Goal: Task Accomplishment & Management: Complete application form

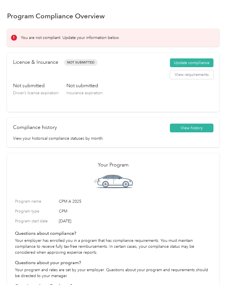
click at [196, 62] on button "Update compliance" at bounding box center [192, 63] width 44 height 9
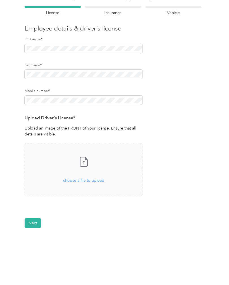
scroll to position [42, 0]
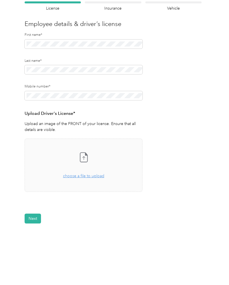
click at [87, 159] on icon at bounding box center [83, 157] width 7 height 9
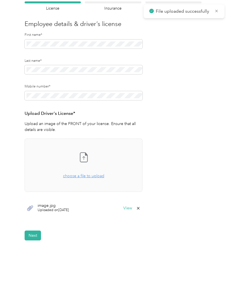
click at [33, 231] on button "Next" at bounding box center [33, 236] width 16 height 10
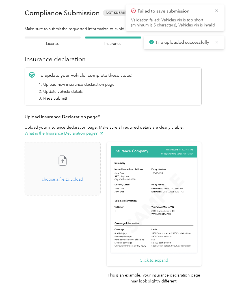
scroll to position [0, 0]
click at [33, 103] on div "To update your vehicle, complete these steps: 1. Upload new insurance declarati…" at bounding box center [113, 87] width 177 height 38
click at [179, 40] on div "Vehicle details Vehicle" at bounding box center [173, 42] width 56 height 10
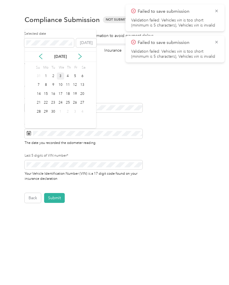
click at [63, 78] on div "3" at bounding box center [60, 76] width 7 height 7
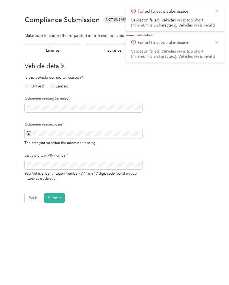
click at [25, 88] on label "Owned" at bounding box center [34, 87] width 19 height 4
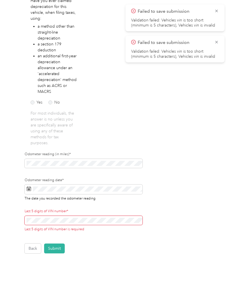
scroll to position [97, 0]
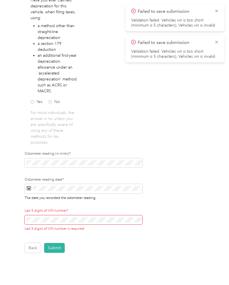
click at [47, 107] on div "Have you ever claimed depreciation for this vehicle, when filing taxes, using: …" at bounding box center [54, 71] width 47 height 148
click at [49, 102] on label "No" at bounding box center [54, 102] width 12 height 4
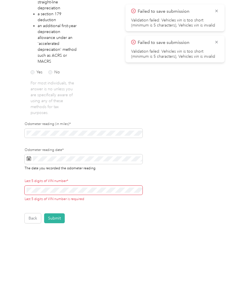
scroll to position [12, 0]
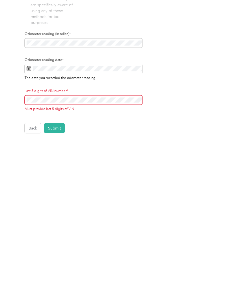
click at [58, 214] on button "Submit" at bounding box center [54, 219] width 21 height 10
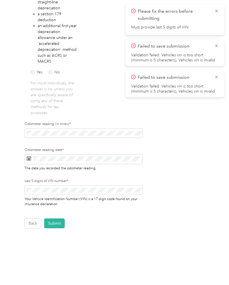
click at [178, 162] on form "Employee details & driver’s license License Insurance declaration Insurance Veh…" at bounding box center [113, 73] width 177 height 312
click at [56, 219] on button "Submit" at bounding box center [54, 224] width 21 height 10
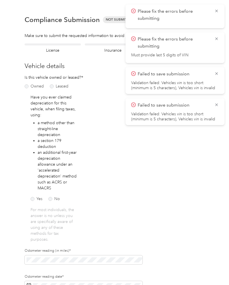
scroll to position [0, 0]
click at [217, 12] on icon at bounding box center [216, 10] width 5 height 5
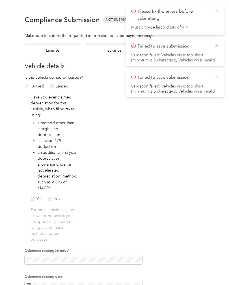
click at [218, 11] on icon at bounding box center [216, 10] width 5 height 5
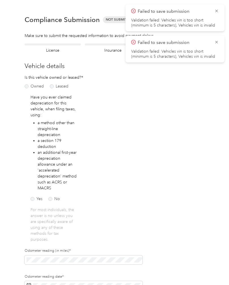
click at [218, 9] on icon at bounding box center [216, 10] width 5 height 5
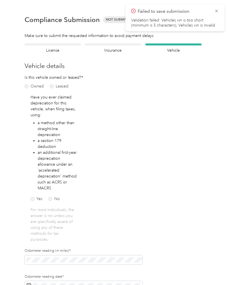
click at [220, 9] on div "Failed to save submission Validation failed: Vehicles vin is too short (minimum…" at bounding box center [175, 18] width 99 height 27
click at [215, 13] on icon at bounding box center [216, 10] width 5 height 5
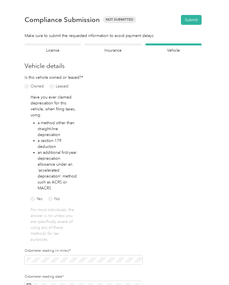
click at [198, 22] on button "Submit" at bounding box center [191, 20] width 21 height 10
click at [121, 48] on h4 "Insurance" at bounding box center [113, 50] width 56 height 6
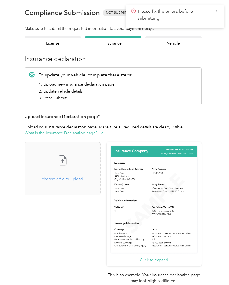
scroll to position [7, 0]
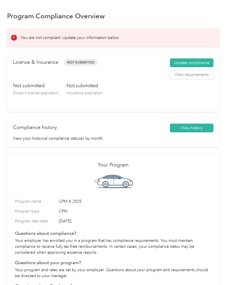
click at [191, 75] on button "View requirements" at bounding box center [192, 74] width 44 height 9
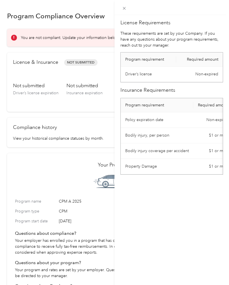
click at [101, 84] on div "License Requirements These requirements are set by your Company. If you have an…" at bounding box center [114, 142] width 229 height 285
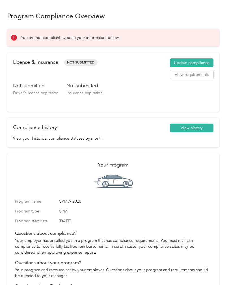
click at [188, 62] on button "Update compliance" at bounding box center [192, 63] width 44 height 9
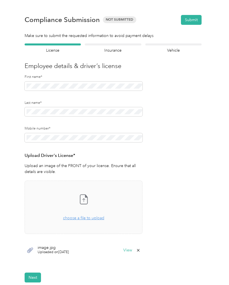
click at [110, 49] on h4 "Insurance" at bounding box center [113, 50] width 56 height 6
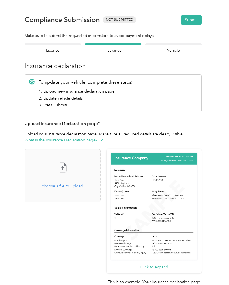
click at [66, 186] on span "choose a file to upload" at bounding box center [62, 186] width 41 height 5
click at [83, 185] on span "choose a file to upload" at bounding box center [62, 186] width 41 height 5
click at [81, 187] on span "choose a file to upload" at bounding box center [62, 186] width 41 height 5
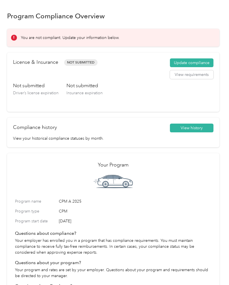
click at [197, 62] on button "Update compliance" at bounding box center [192, 63] width 44 height 9
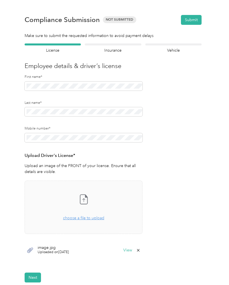
click at [120, 51] on h4 "Insurance" at bounding box center [113, 50] width 56 height 6
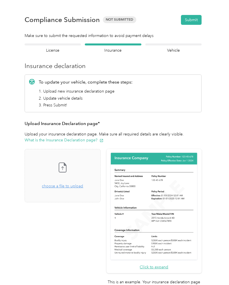
click at [82, 189] on div "Take a photo or choose a photo from your library Drag and drop your file here, …" at bounding box center [62, 176] width 66 height 44
click at [82, 187] on span "choose a file to upload" at bounding box center [62, 186] width 41 height 5
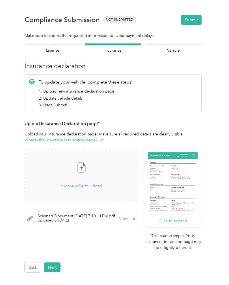
click at [192, 18] on button "Submit" at bounding box center [191, 20] width 21 height 10
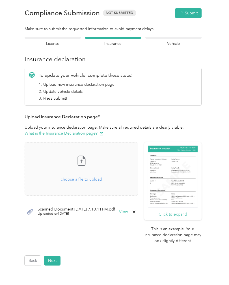
scroll to position [7, 0]
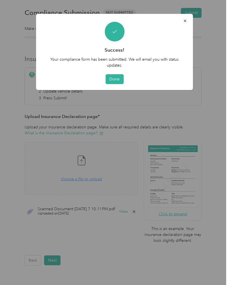
click at [116, 78] on button "Done" at bounding box center [114, 79] width 18 height 10
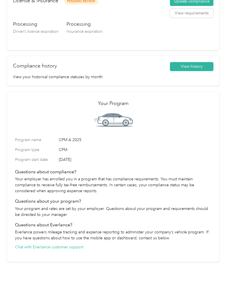
scroll to position [112, 0]
